Goal: Information Seeking & Learning: Understand process/instructions

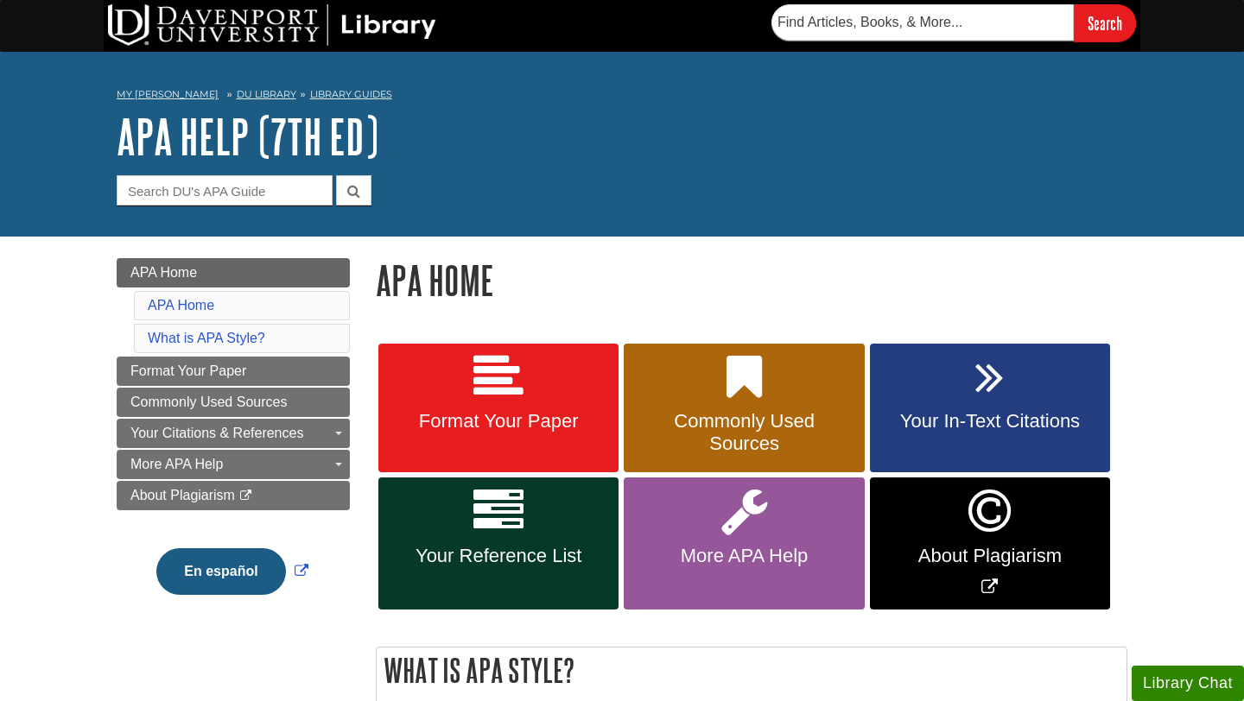
scroll to position [215, 0]
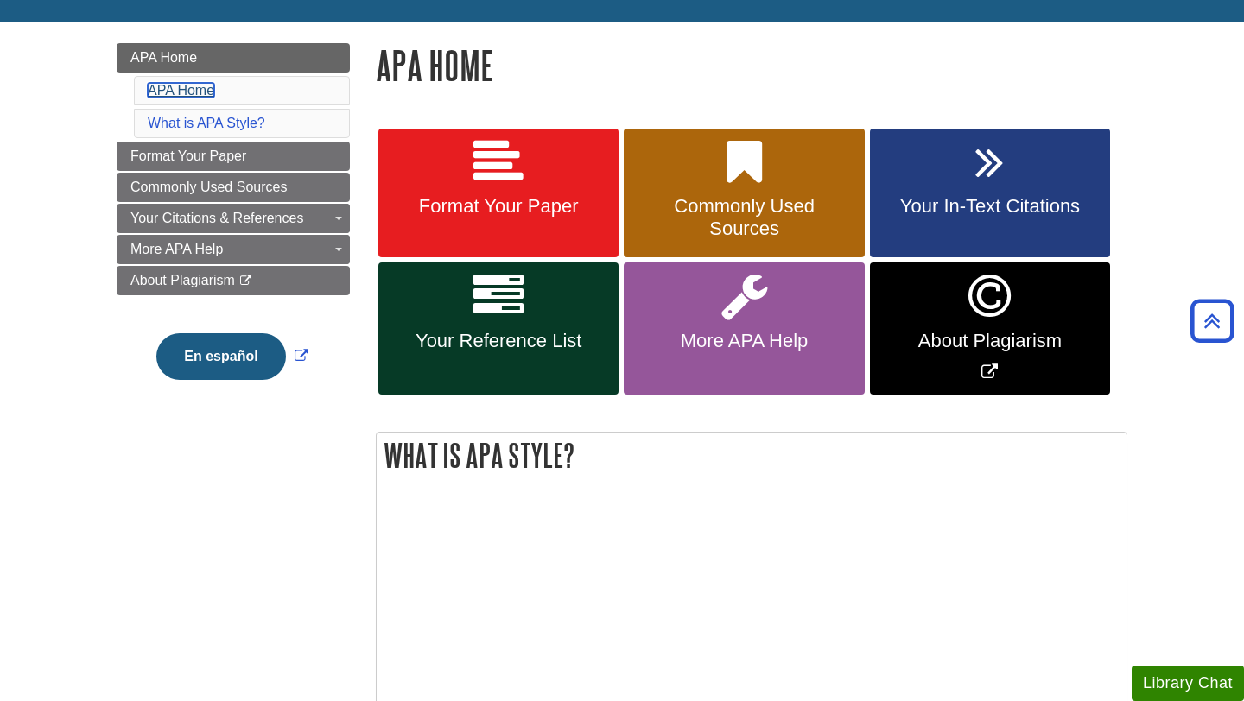
click at [194, 92] on link "APA Home" at bounding box center [181, 90] width 66 height 15
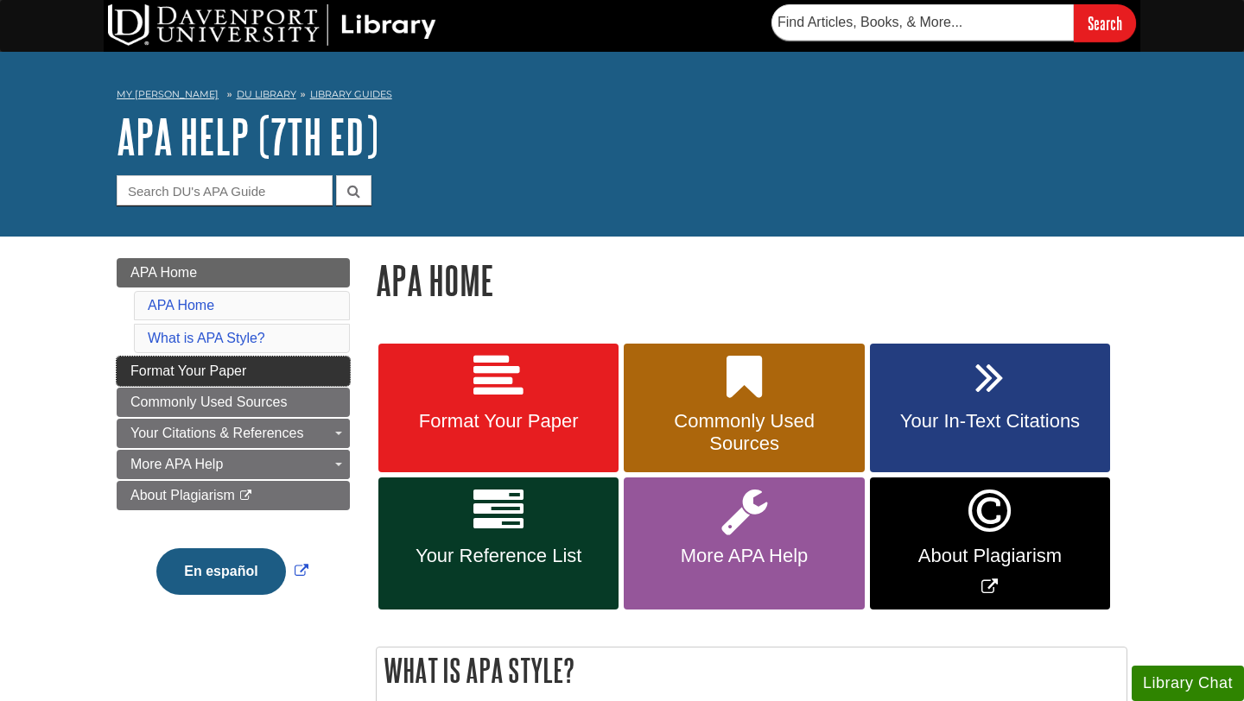
click at [275, 366] on link "Format Your Paper" at bounding box center [233, 371] width 233 height 29
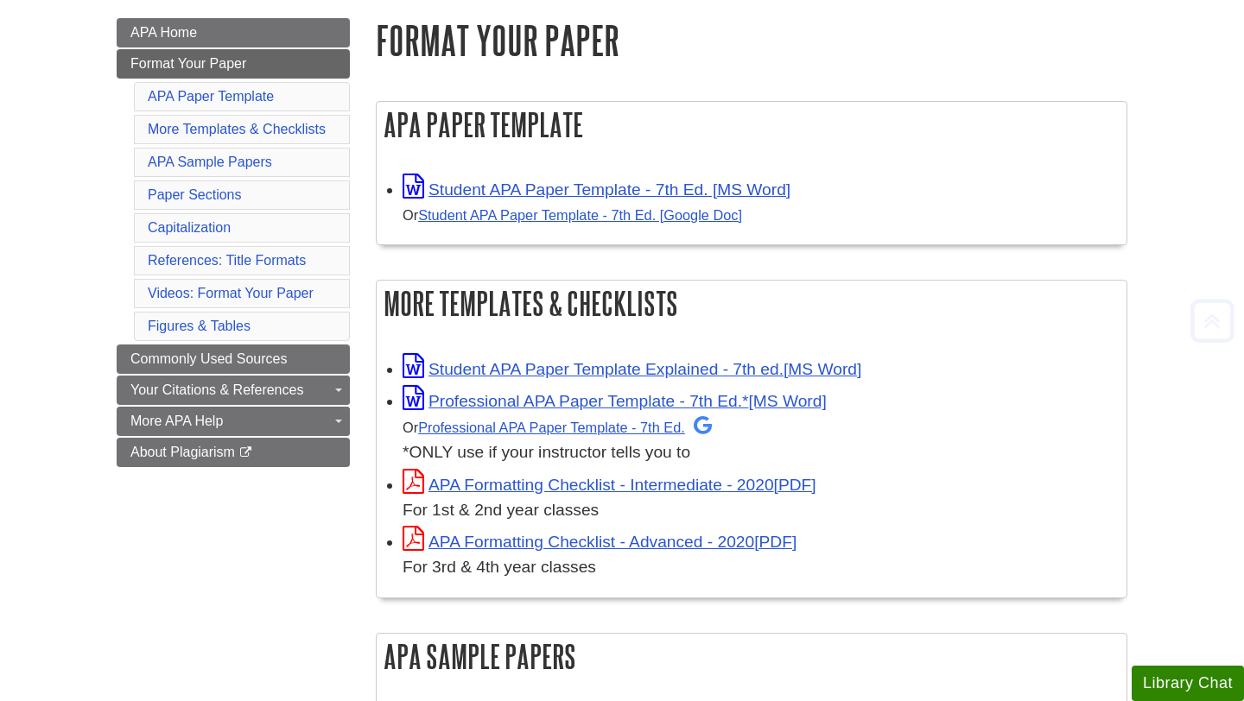
scroll to position [269, 0]
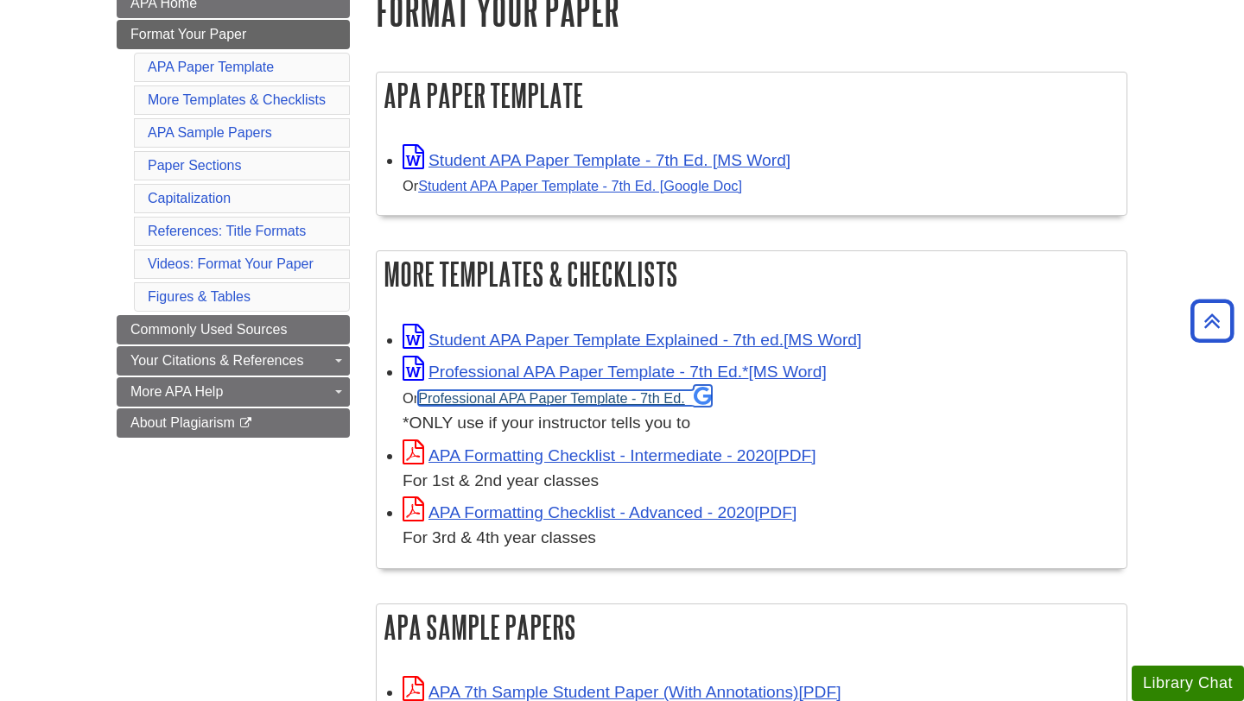
click at [609, 400] on link "Professional APA Paper Template - 7th Ed." at bounding box center [565, 398] width 294 height 16
